Goal: Transaction & Acquisition: Purchase product/service

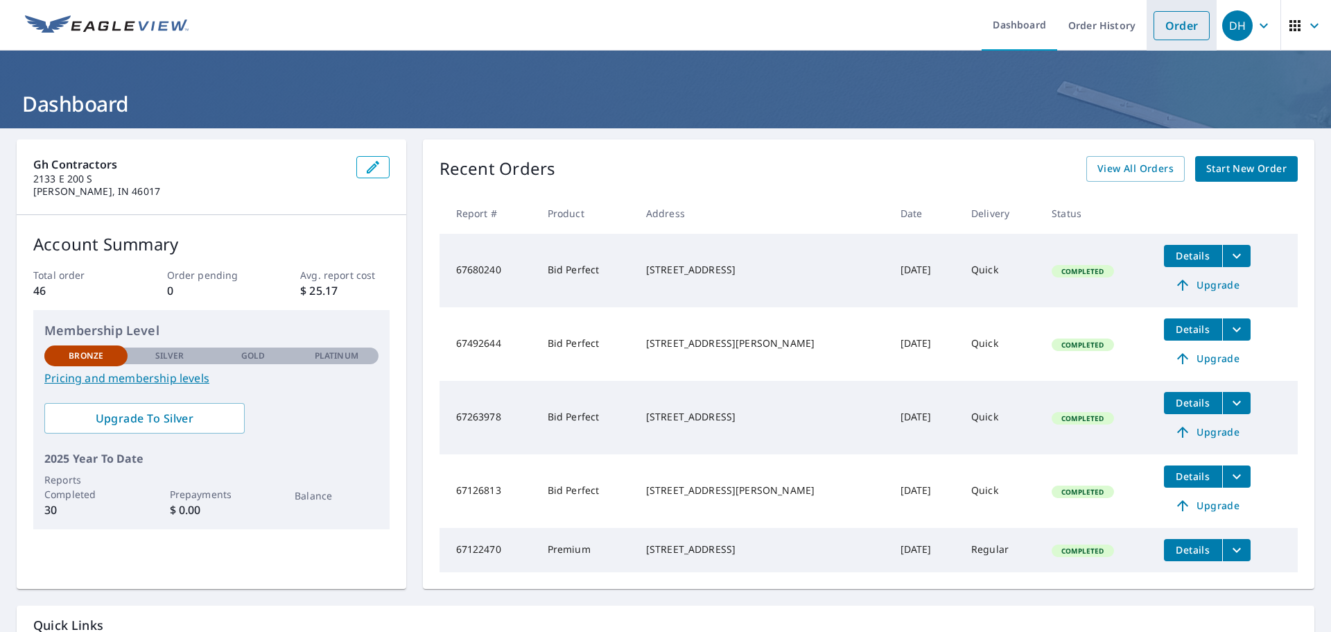
click at [1163, 24] on link "Order" at bounding box center [1182, 25] width 56 height 29
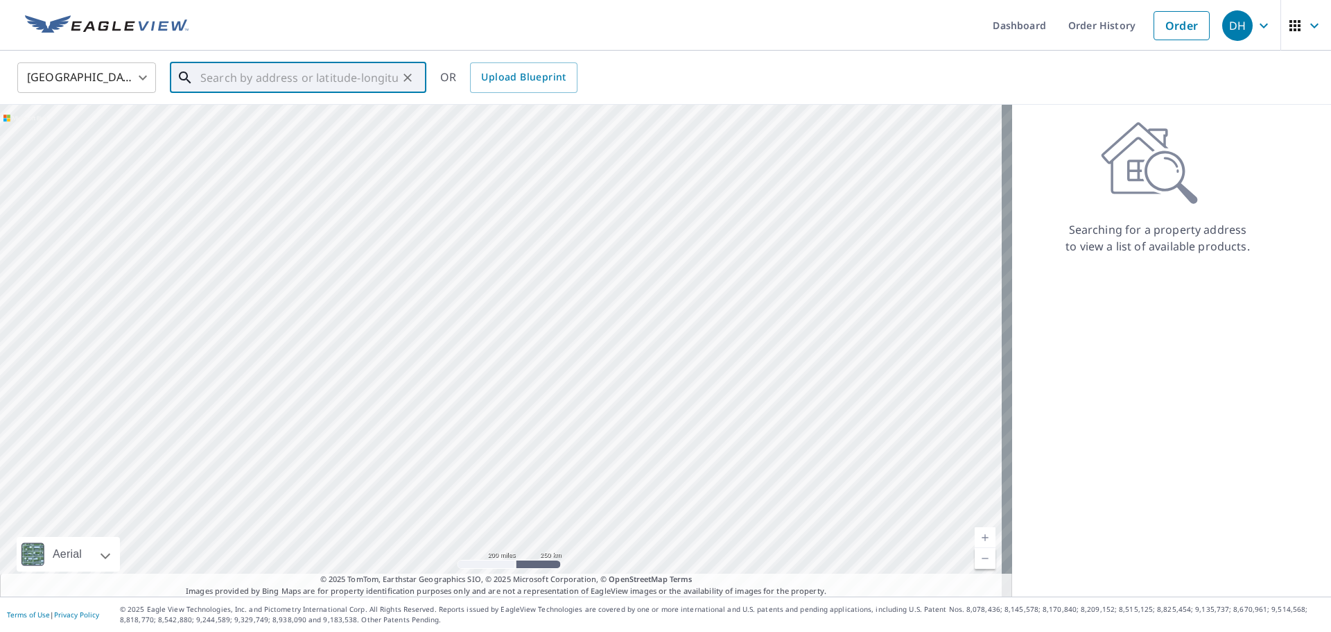
click at [269, 82] on input "text" at bounding box center [299, 77] width 198 height 39
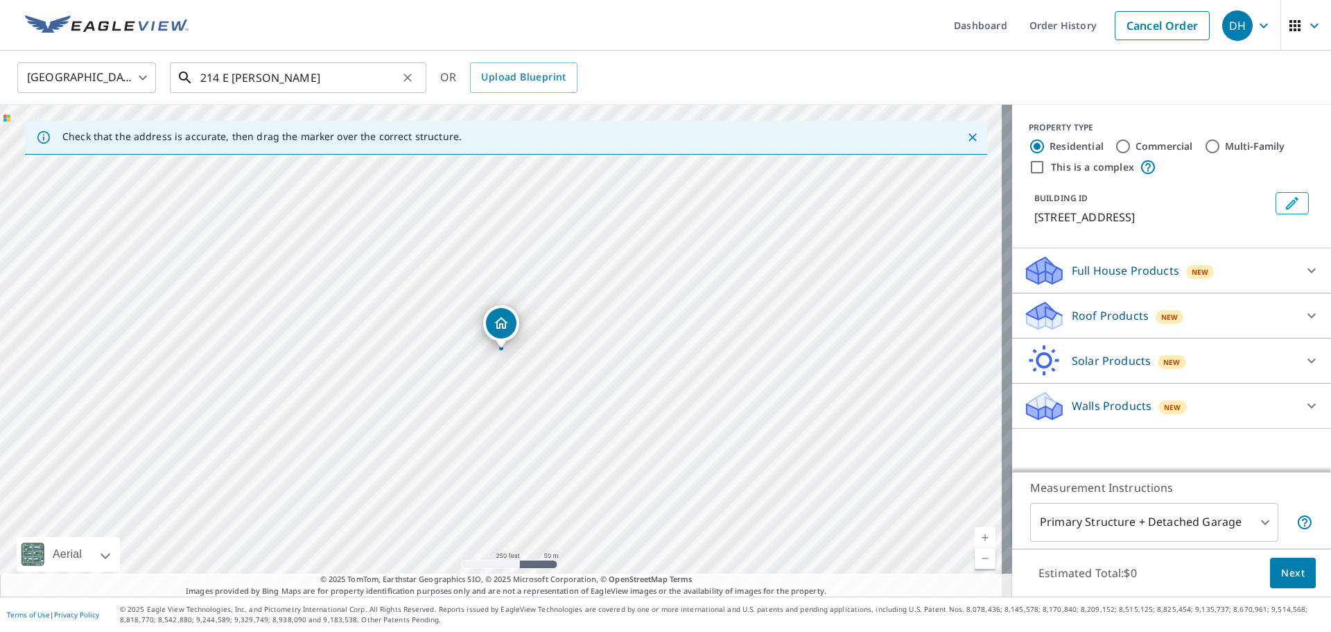
click at [313, 77] on input "214 E [PERSON_NAME]" at bounding box center [299, 77] width 198 height 39
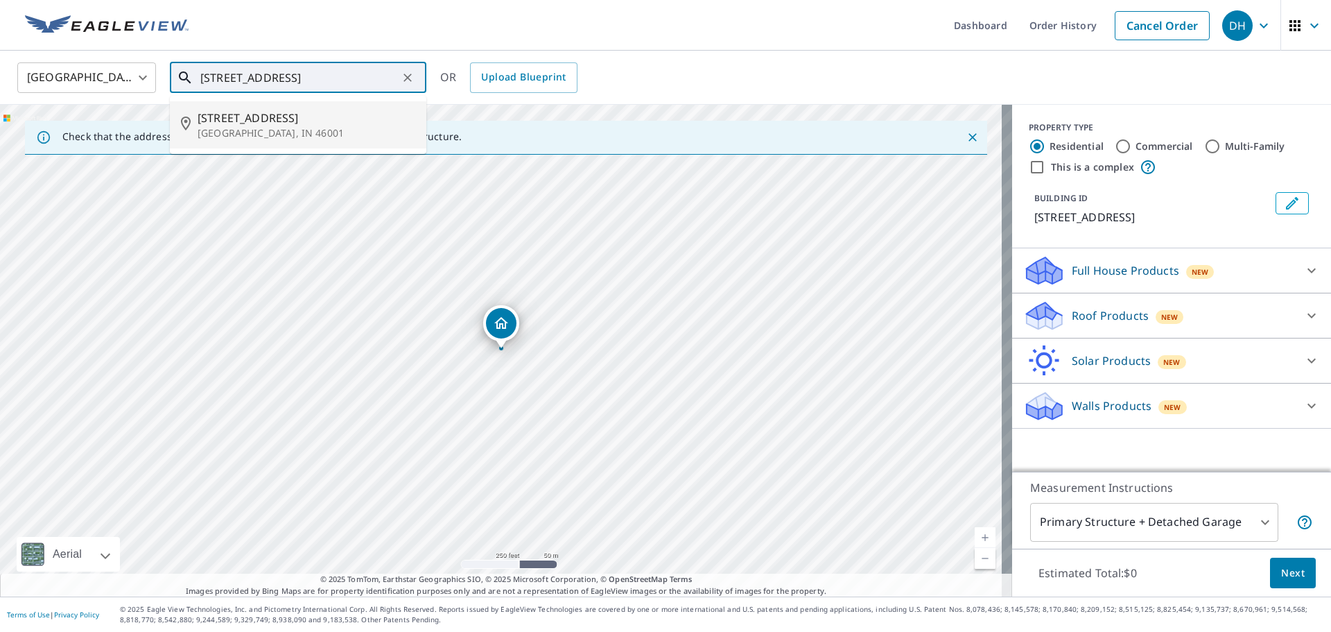
click at [248, 129] on p "[GEOGRAPHIC_DATA], IN 46001" at bounding box center [307, 133] width 218 height 14
type input "[STREET_ADDRESS]"
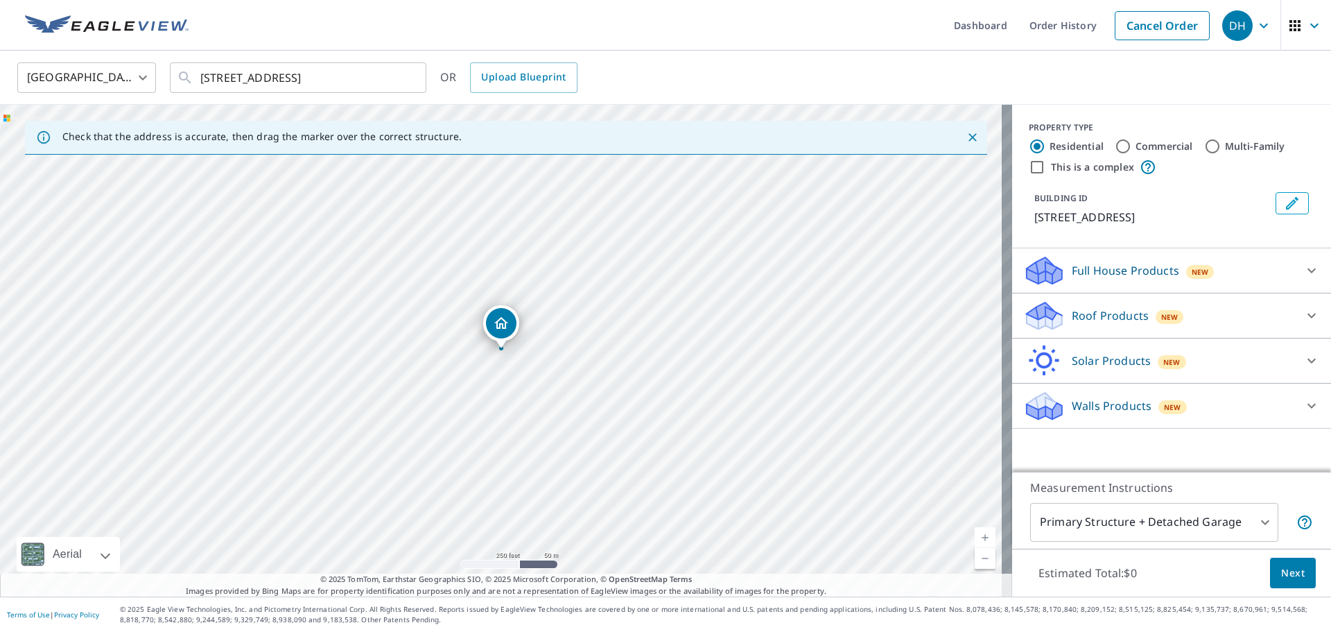
drag, startPoint x: 1280, startPoint y: 202, endPoint x: 501, endPoint y: 349, distance: 793.1
click at [501, 349] on div "Check that the address is accurate, then drag the marker over the correct struc…" at bounding box center [665, 351] width 1331 height 492
click at [501, 349] on div at bounding box center [501, 348] width 6 height 6
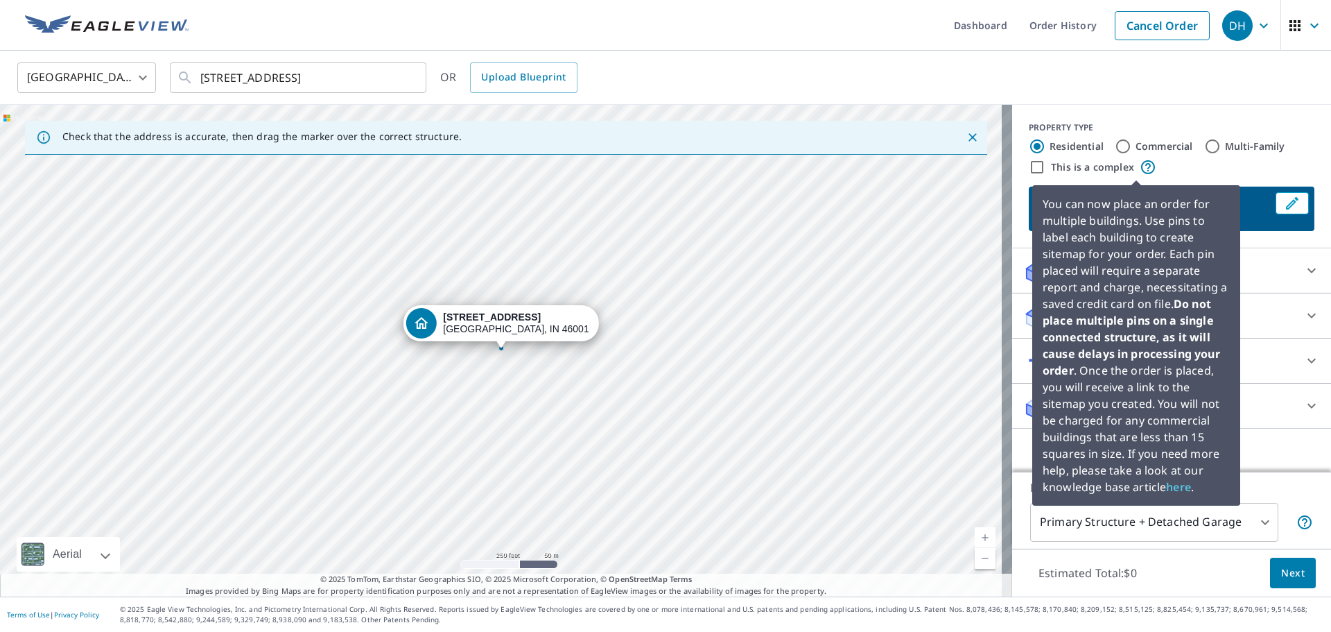
click at [1138, 196] on p "You can now place an order for multiple buildings. Use pins to label each build…" at bounding box center [1136, 345] width 187 height 299
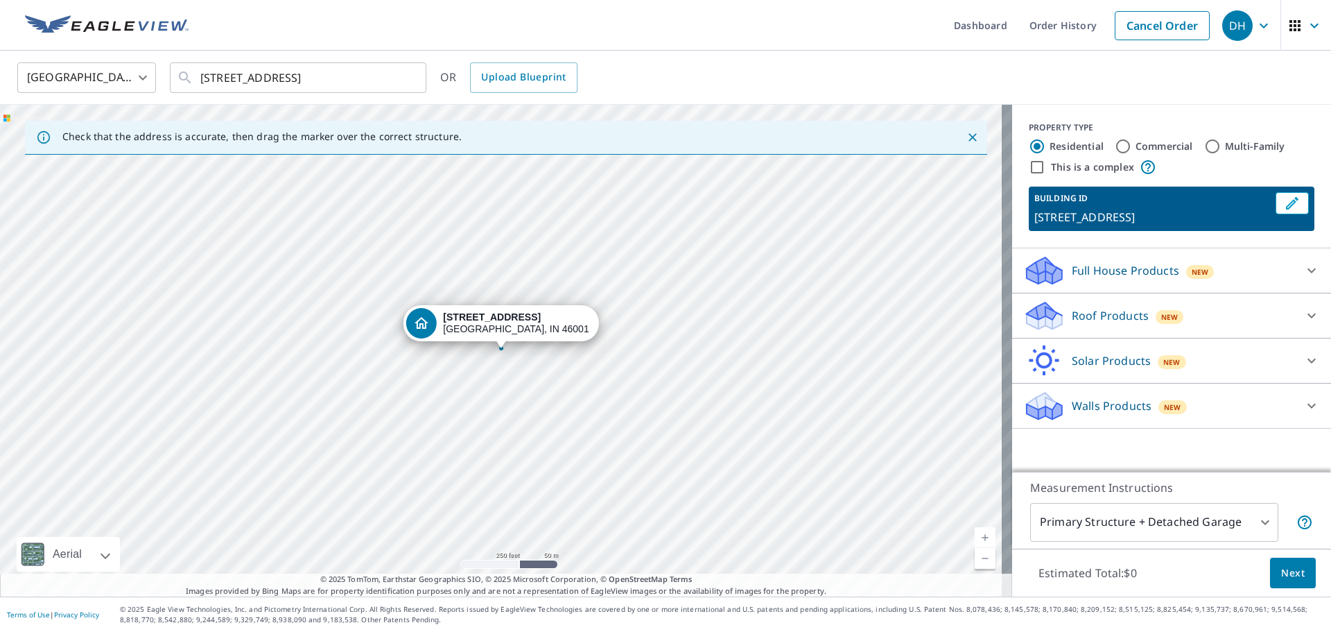
click at [1252, 216] on p "[STREET_ADDRESS]" at bounding box center [1152, 217] width 236 height 17
click at [1210, 217] on p "[STREET_ADDRESS]" at bounding box center [1152, 217] width 236 height 17
click at [1197, 211] on p "[STREET_ADDRESS]" at bounding box center [1152, 217] width 236 height 17
click at [509, 326] on div "[STREET_ADDRESS]" at bounding box center [516, 323] width 146 height 24
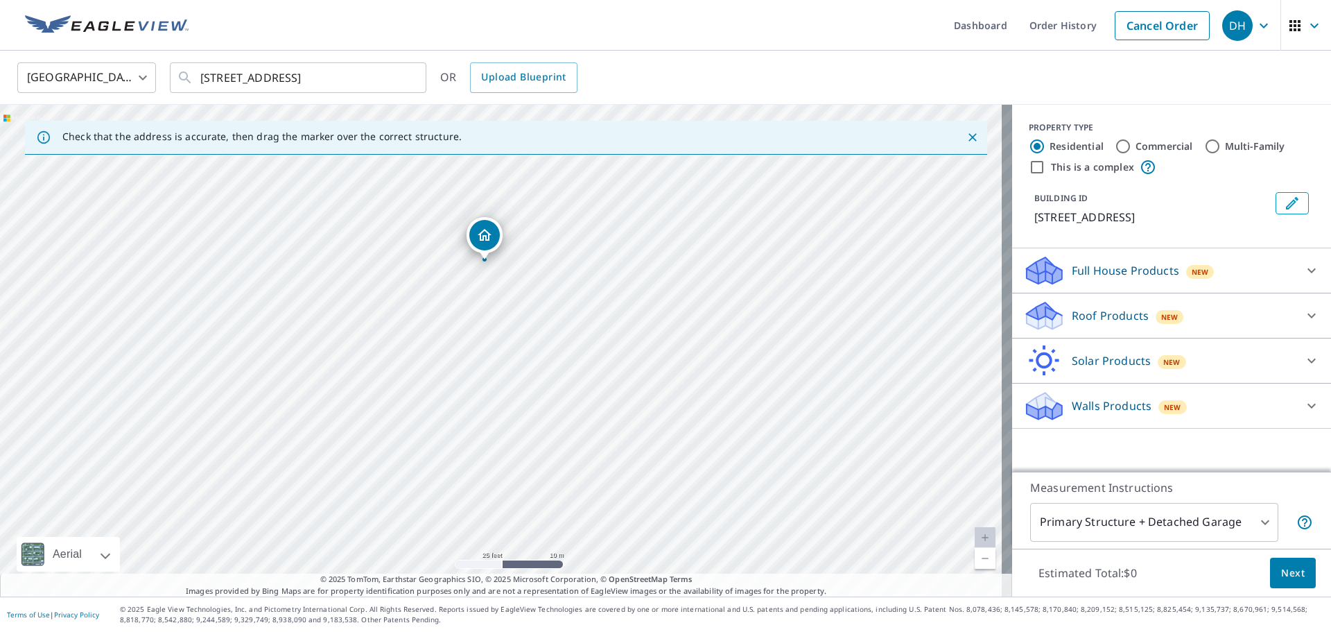
drag, startPoint x: 485, startPoint y: 330, endPoint x: 539, endPoint y: 580, distance: 255.5
click at [521, 616] on div "Dashboard Order History Cancel Order DH [GEOGRAPHIC_DATA] [GEOGRAPHIC_DATA] ​ […" at bounding box center [665, 316] width 1331 height 632
click at [617, 572] on div "[STREET_ADDRESS]" at bounding box center [506, 351] width 1012 height 492
click at [1303, 272] on icon at bounding box center [1311, 270] width 17 height 17
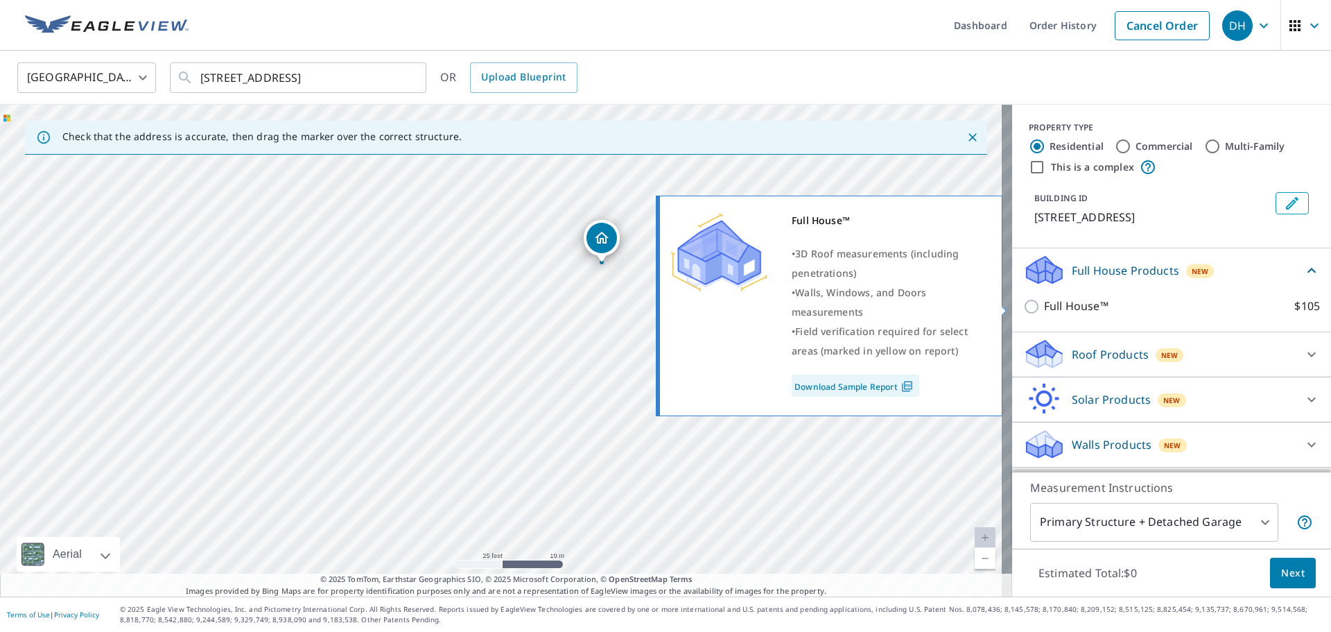
click at [1023, 304] on input "Full House™ $105" at bounding box center [1033, 306] width 21 height 17
checkbox input "true"
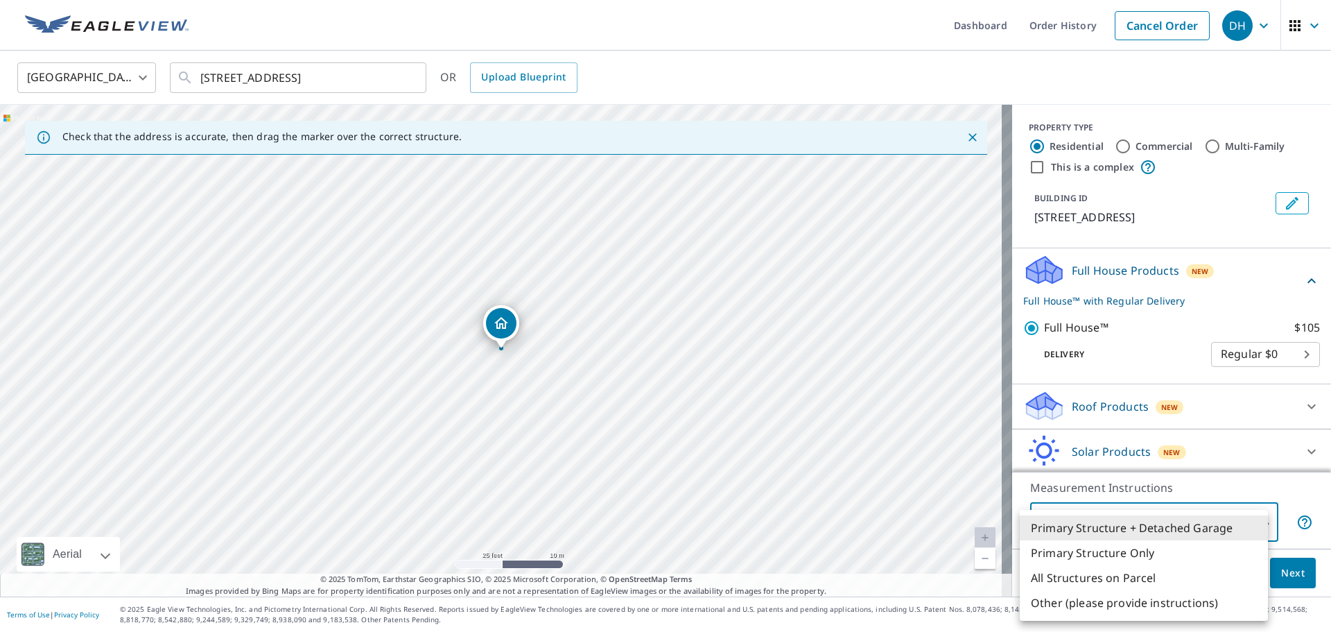
click at [1252, 523] on body "DH DH Dashboard Order History Cancel Order DH [GEOGRAPHIC_DATA] [GEOGRAPHIC_DAT…" at bounding box center [665, 316] width 1331 height 632
click at [1122, 582] on li "All Structures on Parcel" at bounding box center [1144, 577] width 248 height 25
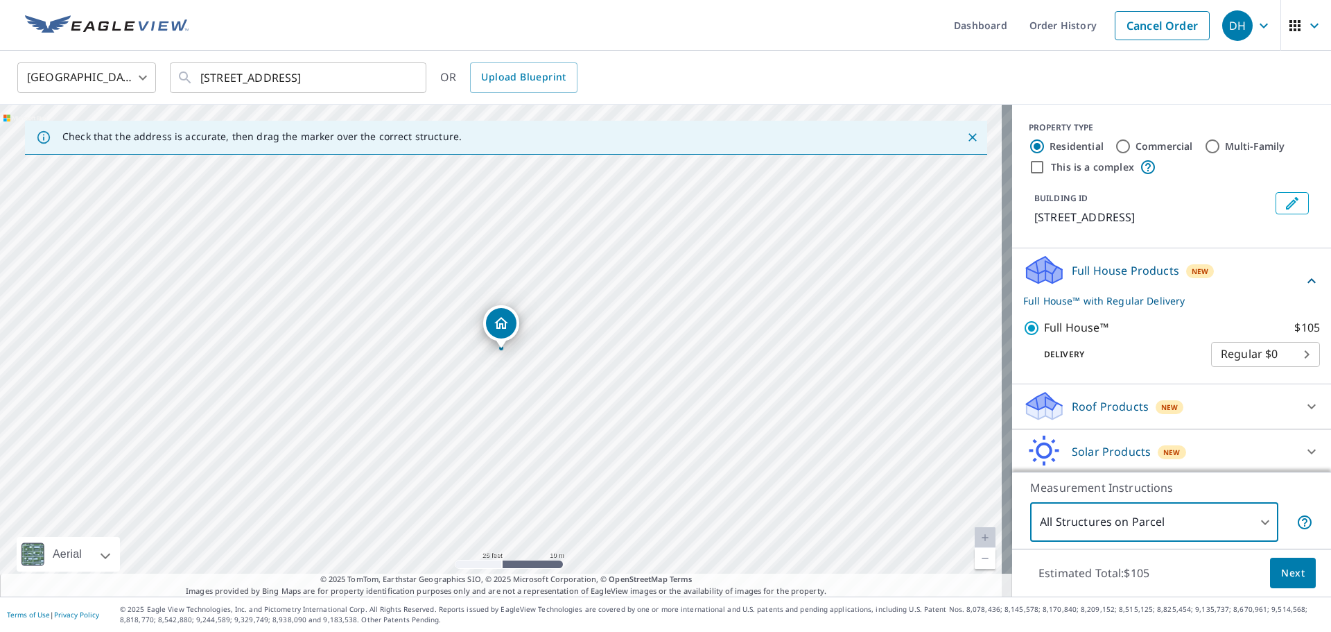
click at [1254, 523] on body "DH DH Dashboard Order History Cancel Order DH [GEOGRAPHIC_DATA] [GEOGRAPHIC_DAT…" at bounding box center [665, 316] width 1331 height 632
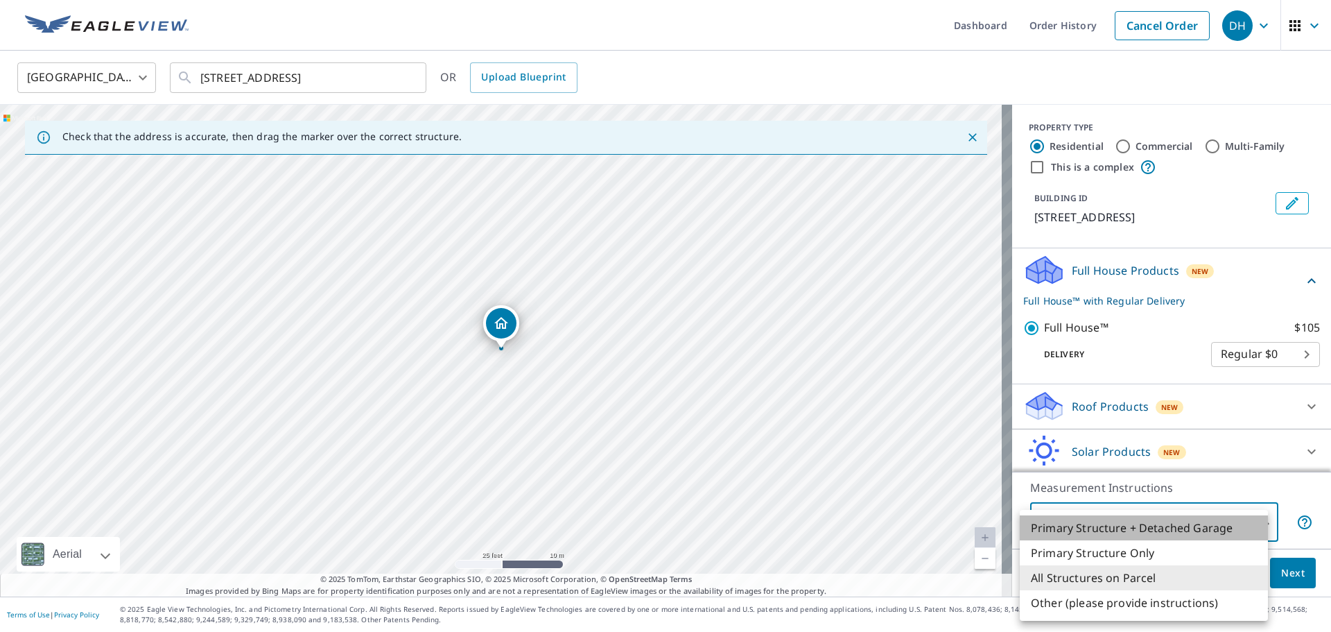
click at [1204, 523] on li "Primary Structure + Detached Garage" at bounding box center [1144, 527] width 248 height 25
type input "1"
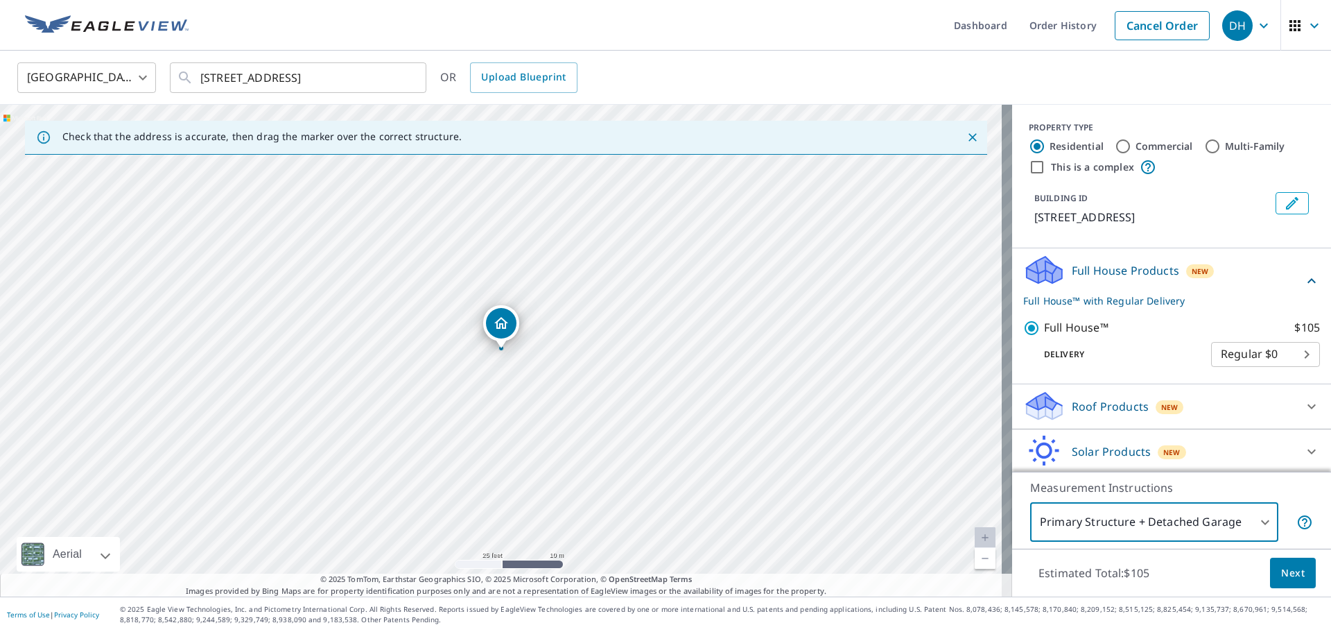
click at [1276, 354] on body "DH DH Dashboard Order History Cancel Order DH [GEOGRAPHIC_DATA] [GEOGRAPHIC_DAT…" at bounding box center [665, 316] width 1331 height 632
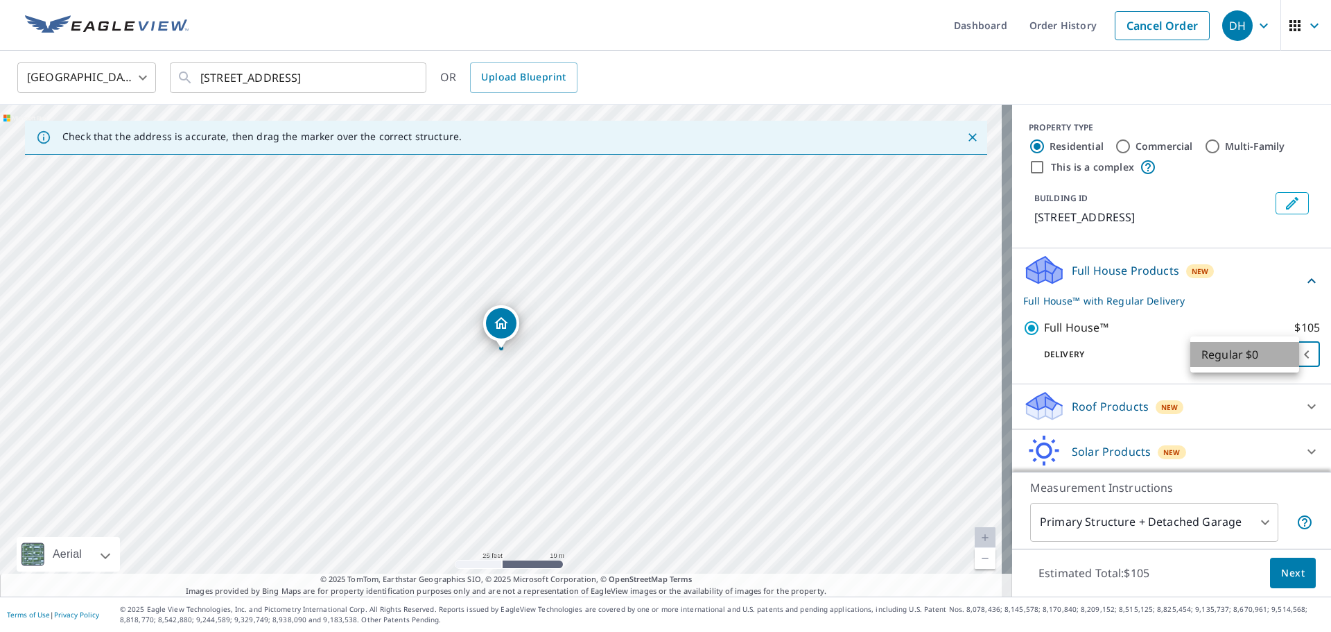
click at [1257, 354] on li "Regular $0" at bounding box center [1244, 354] width 109 height 25
click at [1285, 355] on body "DH DH Dashboard Order History Cancel Order DH [GEOGRAPHIC_DATA] [GEOGRAPHIC_DAT…" at bounding box center [665, 316] width 1331 height 632
click at [1285, 355] on li "Regular $0" at bounding box center [1244, 354] width 109 height 25
click at [1281, 577] on span "Next" at bounding box center [1293, 572] width 24 height 17
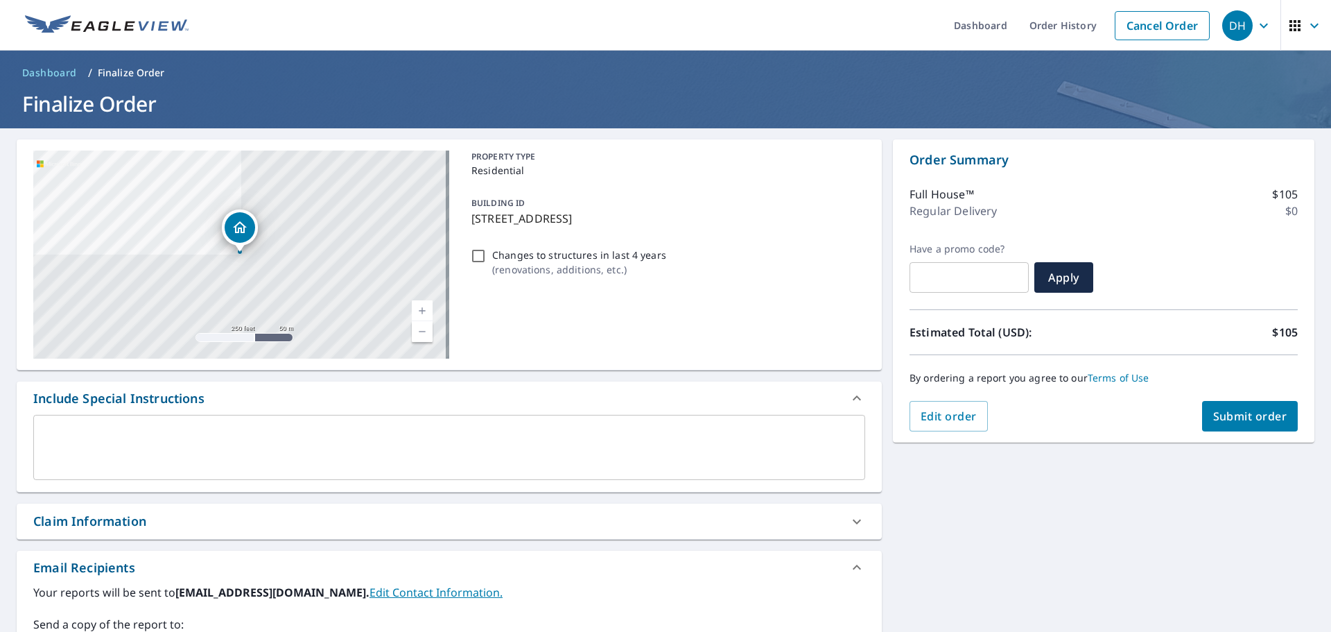
click at [849, 524] on icon at bounding box center [857, 521] width 17 height 17
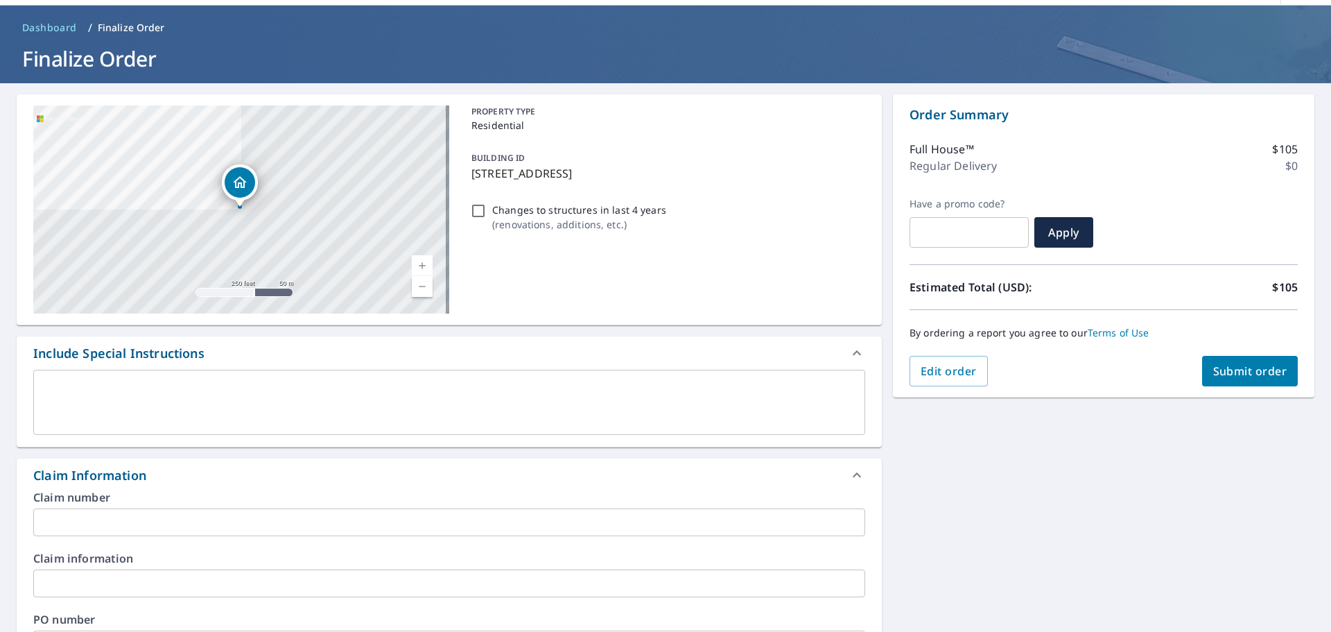
scroll to position [69, 0]
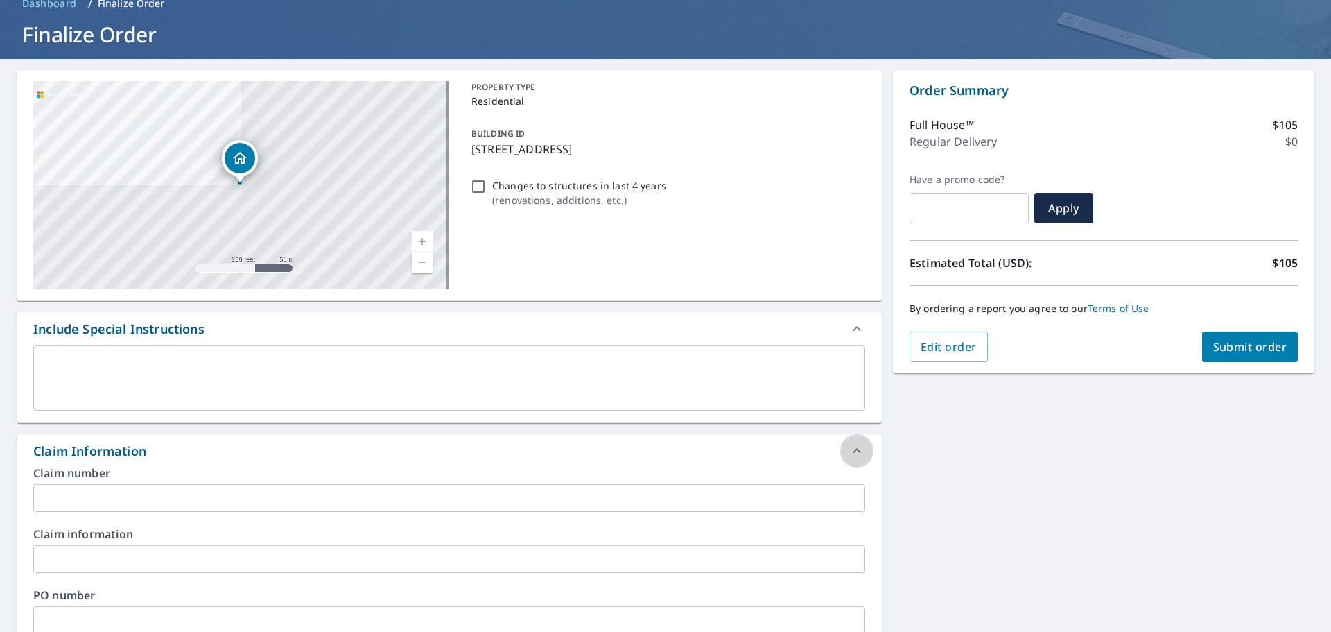
click at [853, 451] on icon at bounding box center [857, 450] width 8 height 5
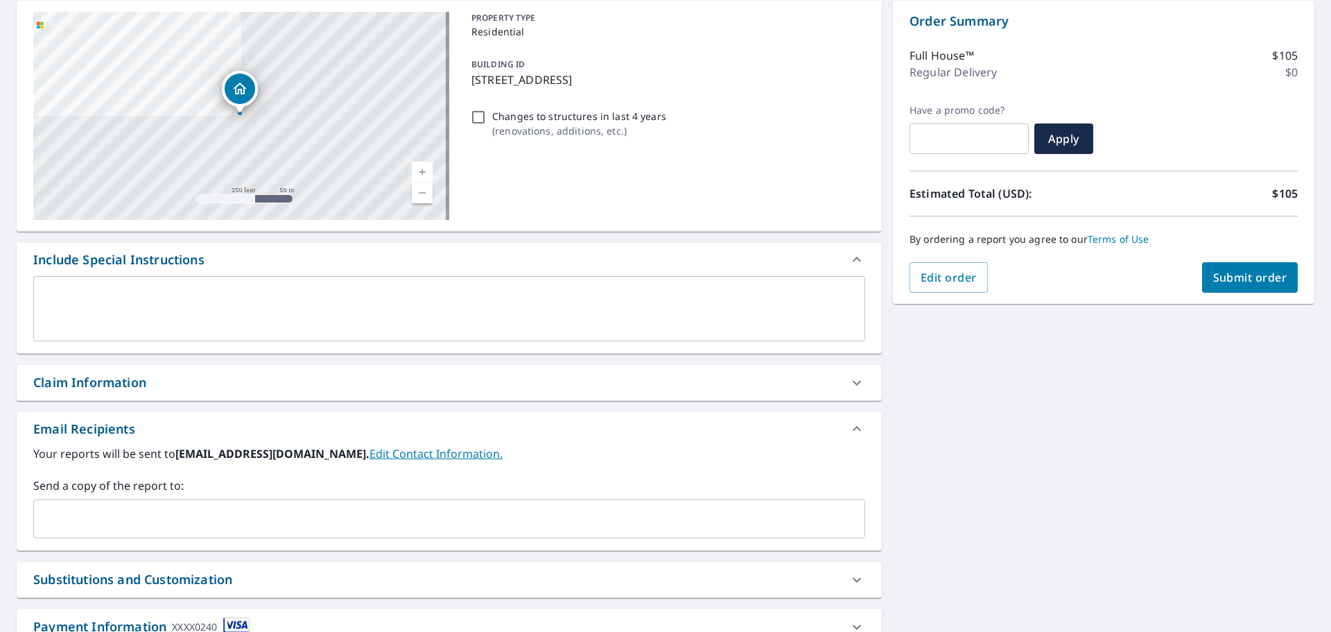
scroll to position [208, 0]
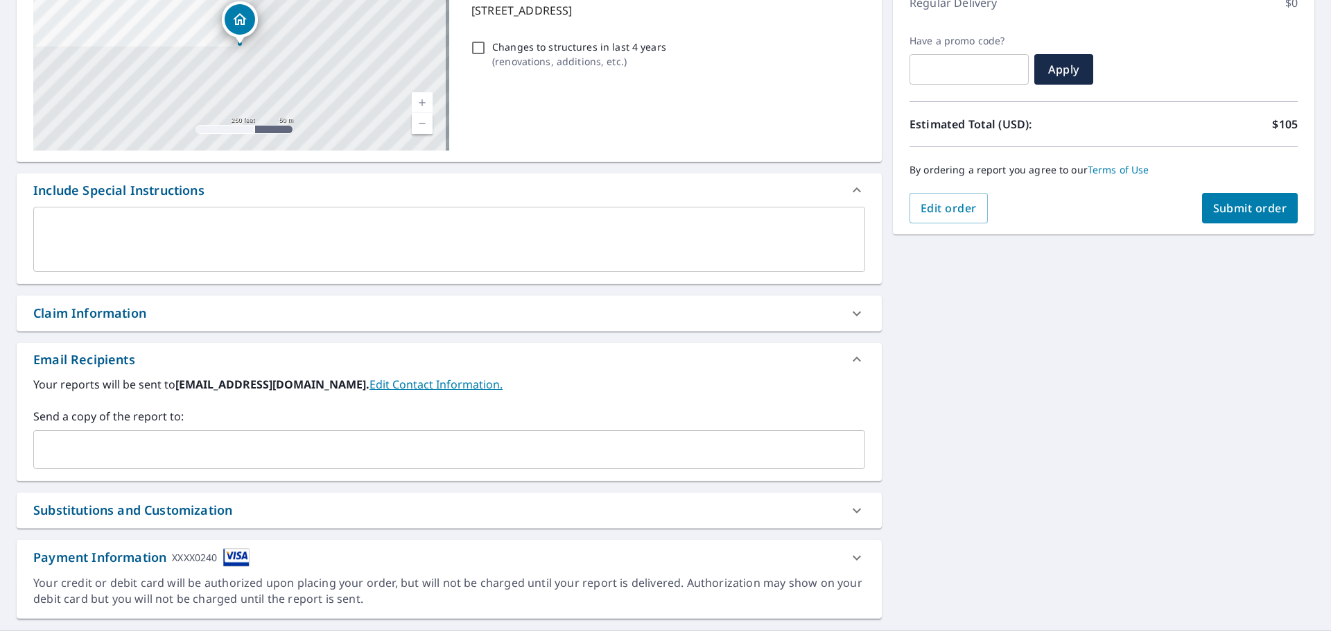
click at [849, 509] on icon at bounding box center [857, 510] width 17 height 17
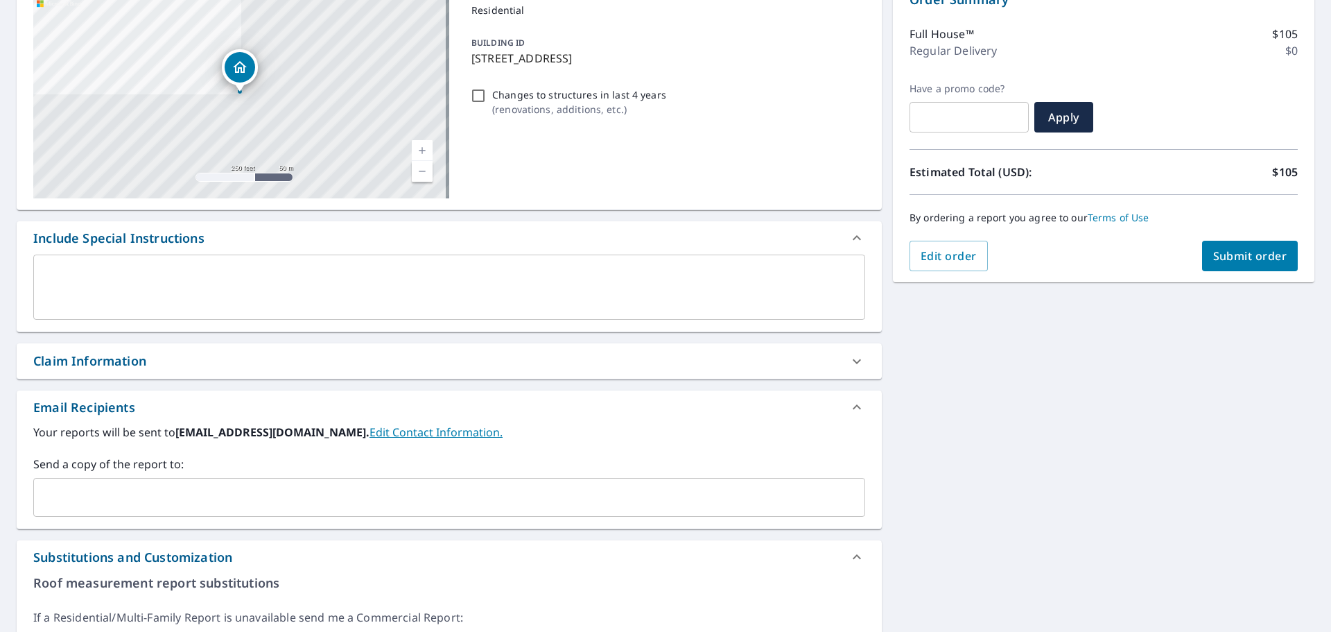
scroll to position [110, 0]
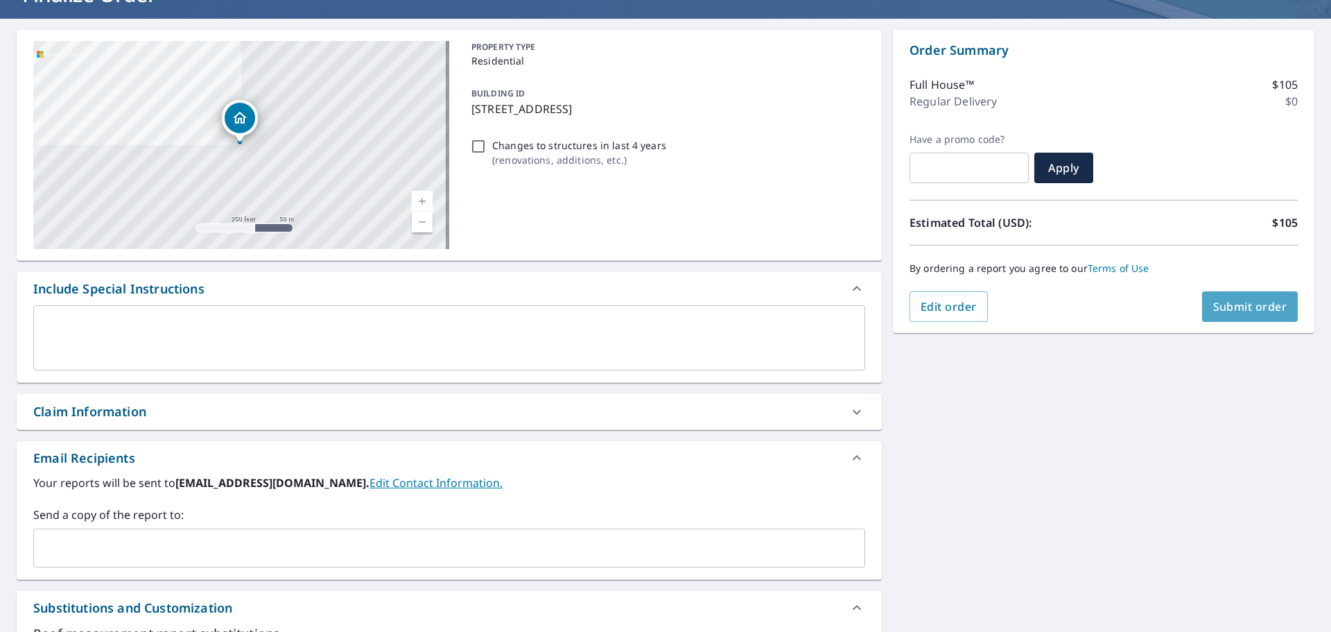
click at [1236, 311] on span "Submit order" at bounding box center [1250, 306] width 74 height 15
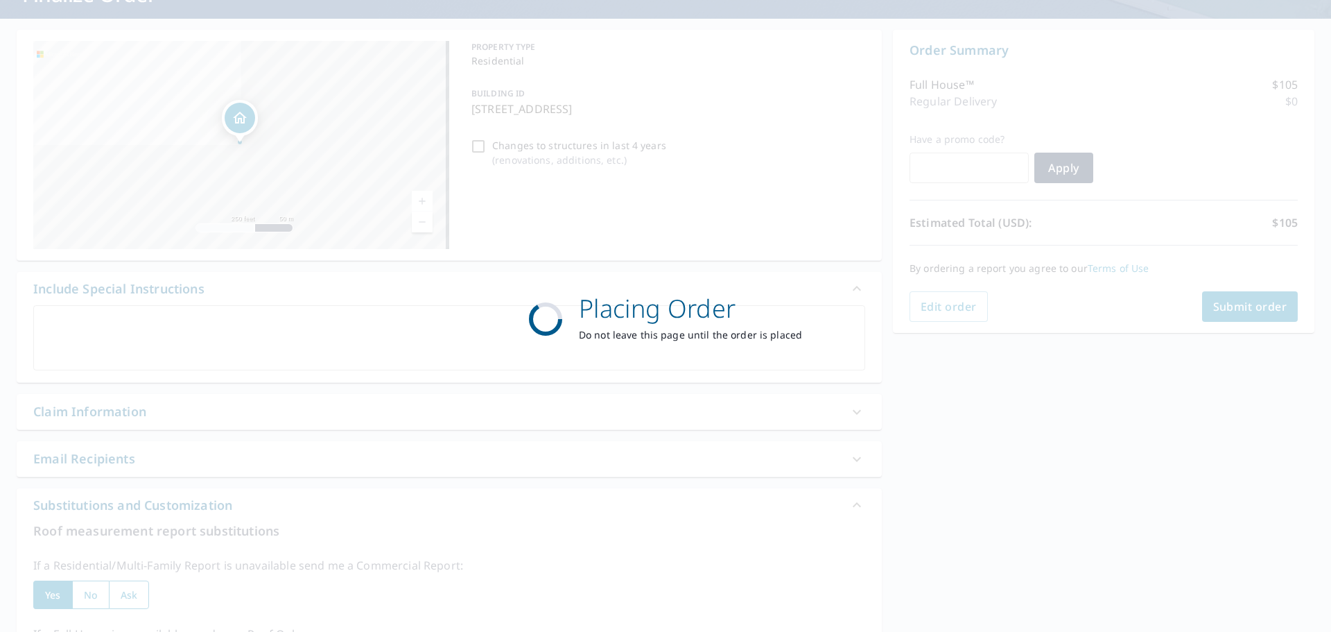
click at [897, 425] on div "Placing Order Do not leave this page until the order is placed" at bounding box center [665, 316] width 1331 height 632
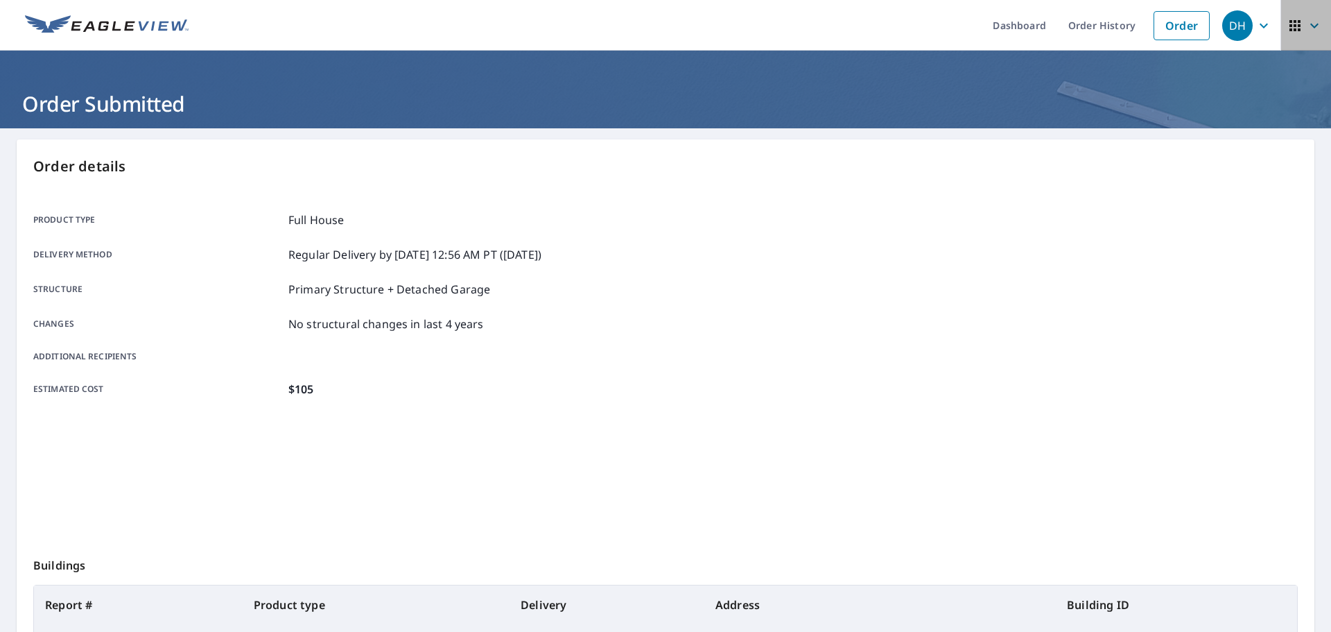
click at [1306, 28] on icon "button" at bounding box center [1314, 25] width 17 height 17
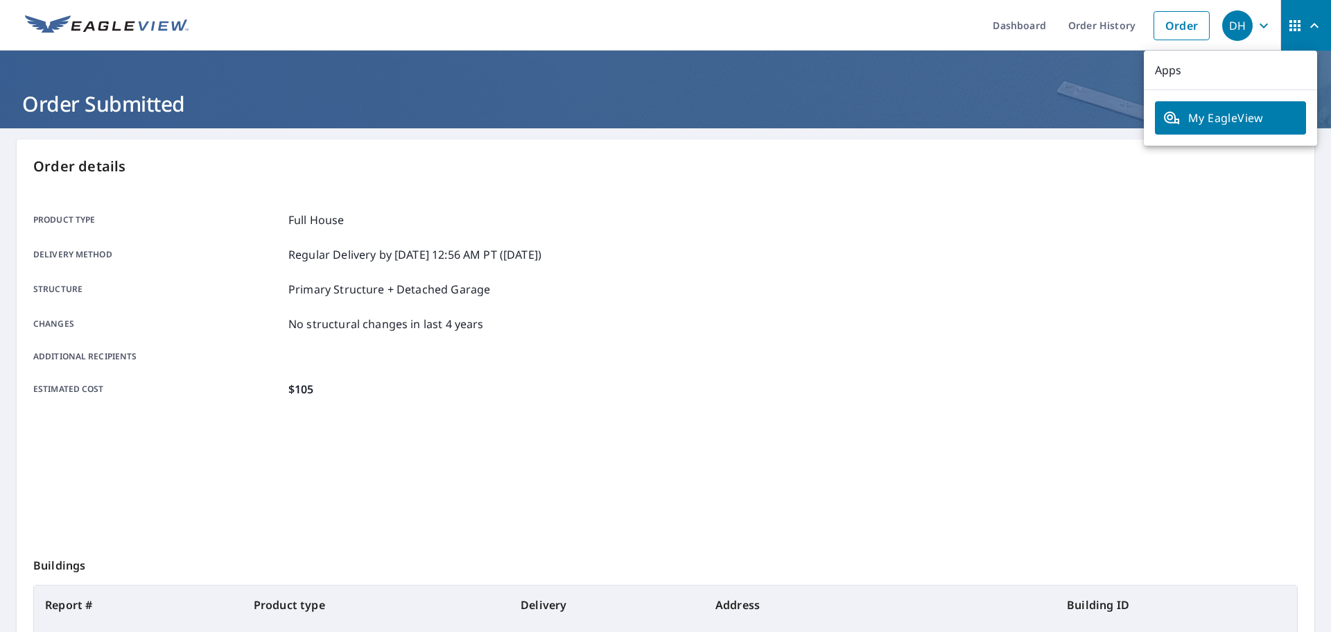
click at [1166, 76] on p "Apps" at bounding box center [1230, 71] width 173 height 40
drag, startPoint x: 1168, startPoint y: 71, endPoint x: 1174, endPoint y: 77, distance: 7.8
click at [1168, 71] on p "Apps" at bounding box center [1230, 71] width 173 height 40
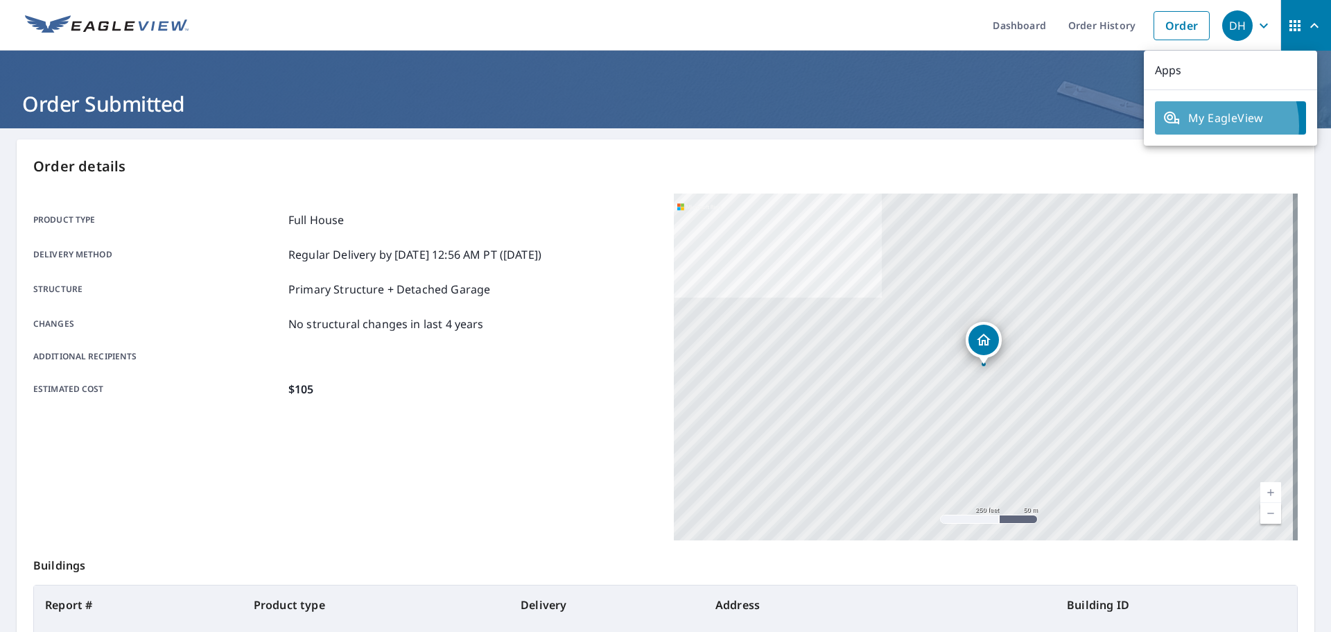
click at [1197, 125] on span "My EagleView" at bounding box center [1230, 118] width 134 height 17
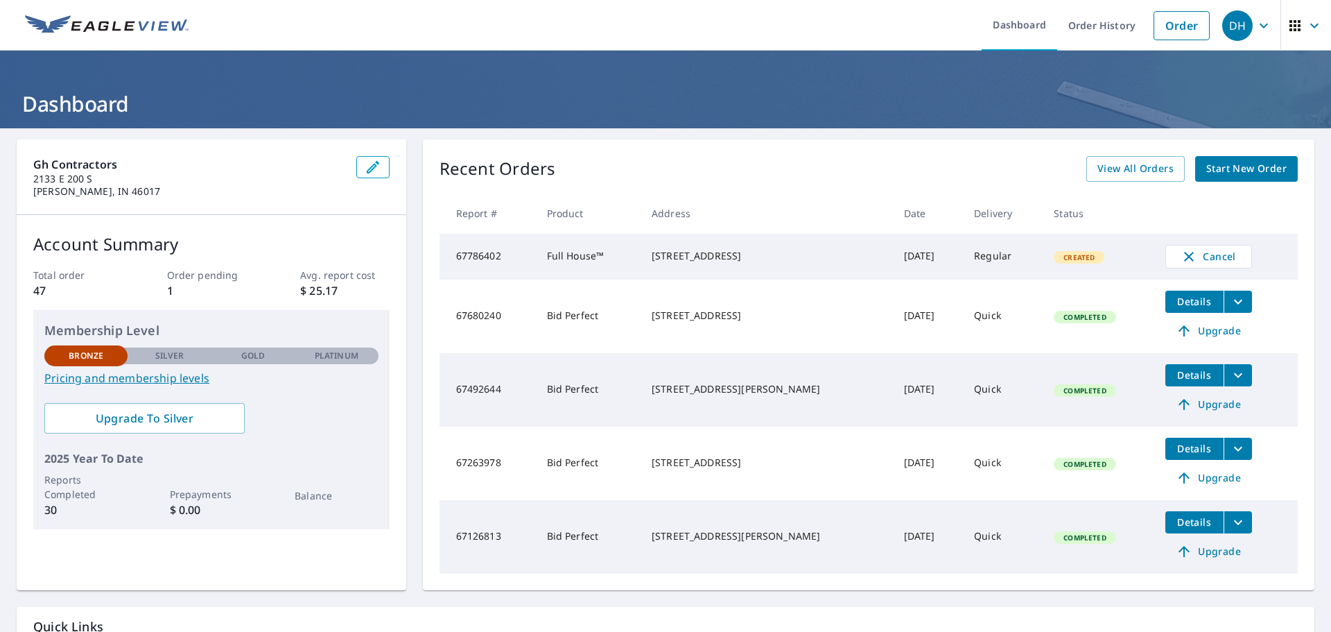
click at [166, 377] on link "Pricing and membership levels" at bounding box center [211, 378] width 334 height 17
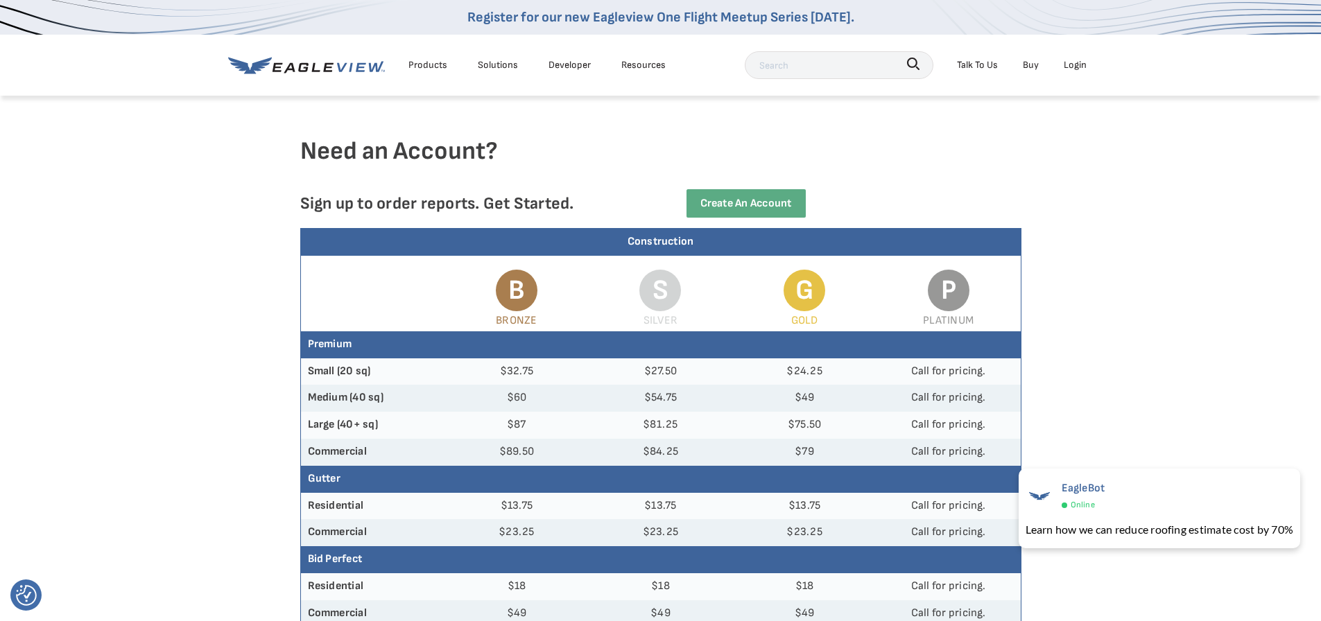
click at [808, 372] on td "$24.25" at bounding box center [804, 371] width 144 height 27
